Goal: Register for event/course

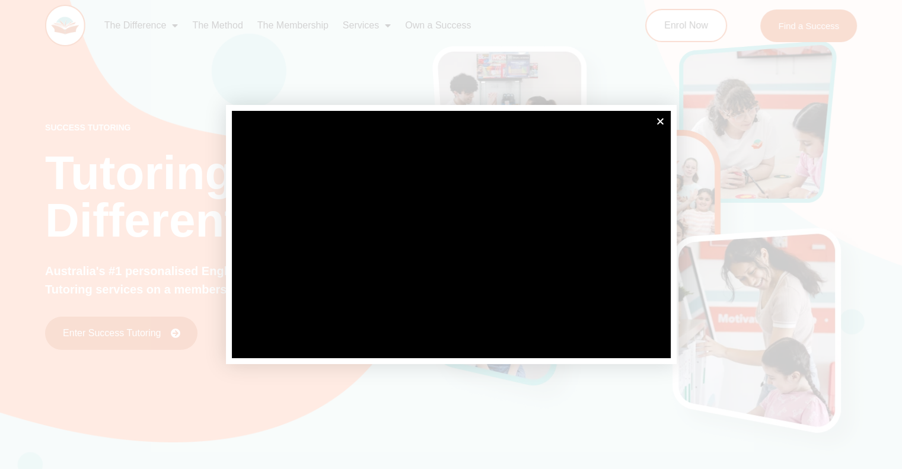
click at [677, 133] on div at bounding box center [451, 234] width 902 height 469
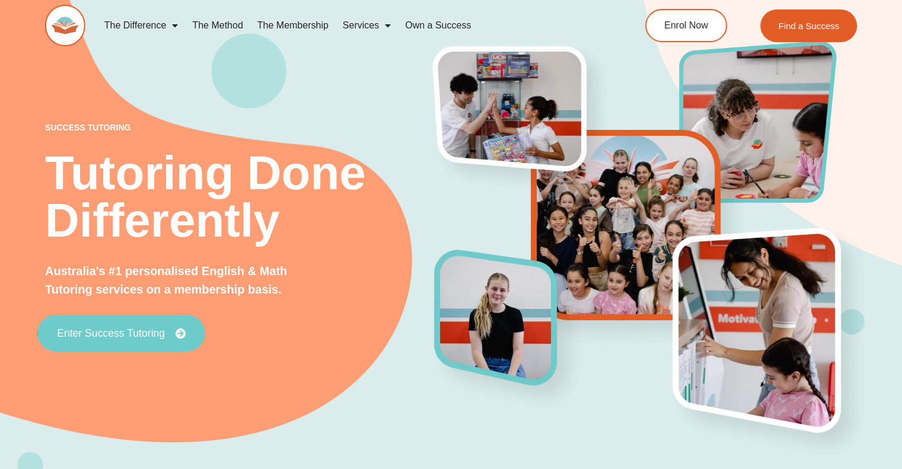
click at [62, 337] on span "Enter Success Tutoring" at bounding box center [111, 333] width 108 height 11
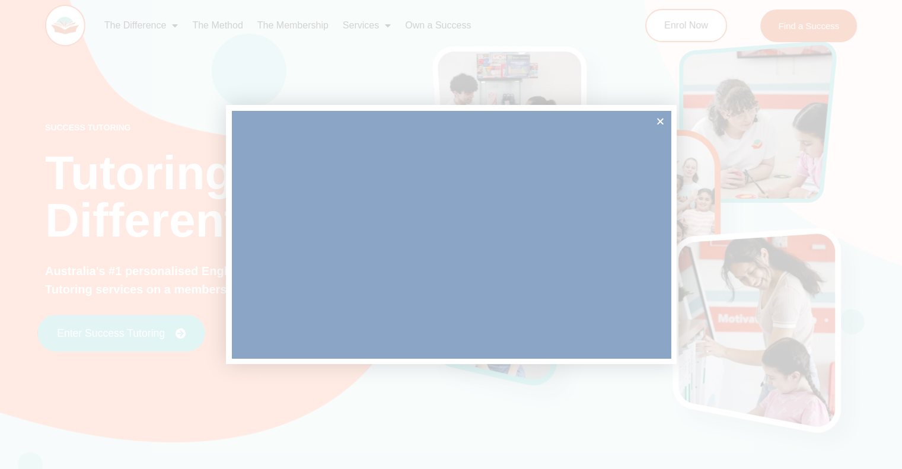
click at [62, 337] on div at bounding box center [451, 234] width 902 height 469
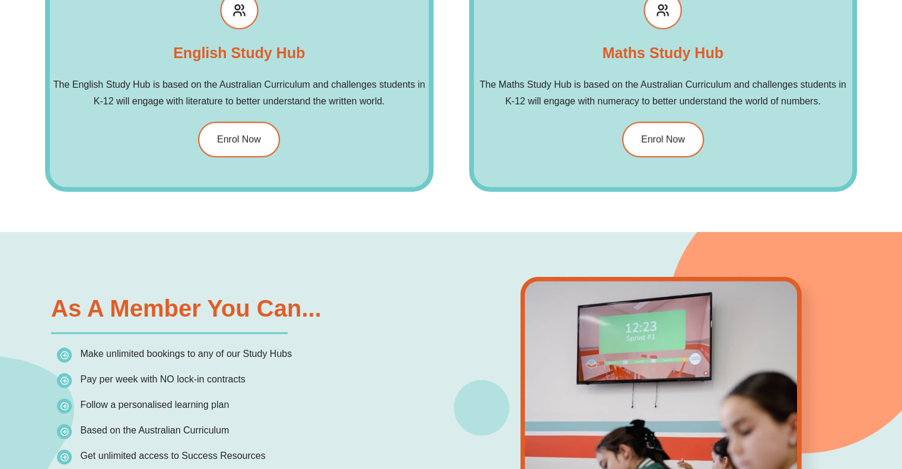
scroll to position [1505, 0]
click at [653, 162] on div "Maths Study Hub The Maths Study Hub is based on the Australian Curriculum and c…" at bounding box center [663, 73] width 388 height 235
click at [659, 150] on link "Enrol Now" at bounding box center [662, 138] width 86 height 37
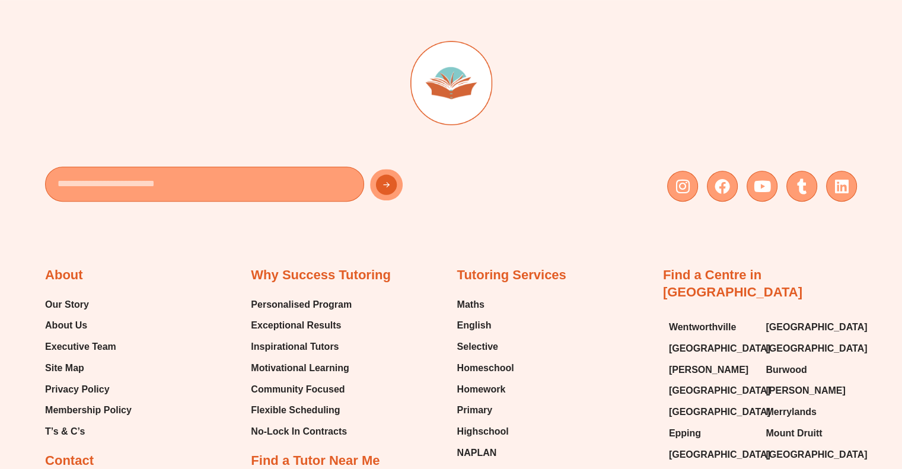
scroll to position [424, 0]
